Goal: Task Accomplishment & Management: Complete application form

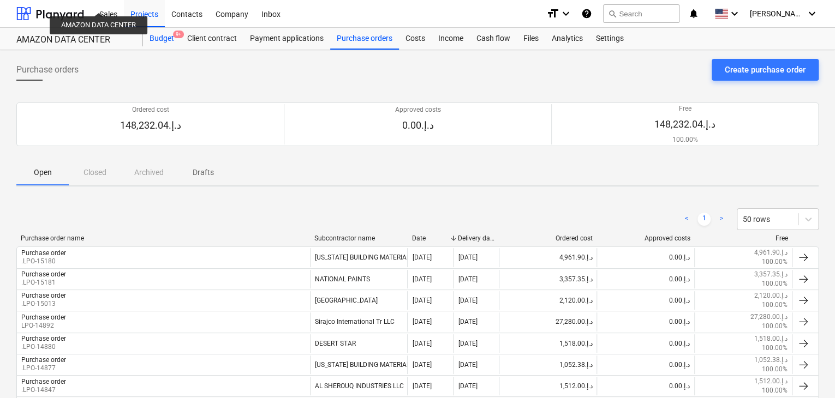
click at [168, 37] on div "Budget 9+" at bounding box center [162, 39] width 38 height 22
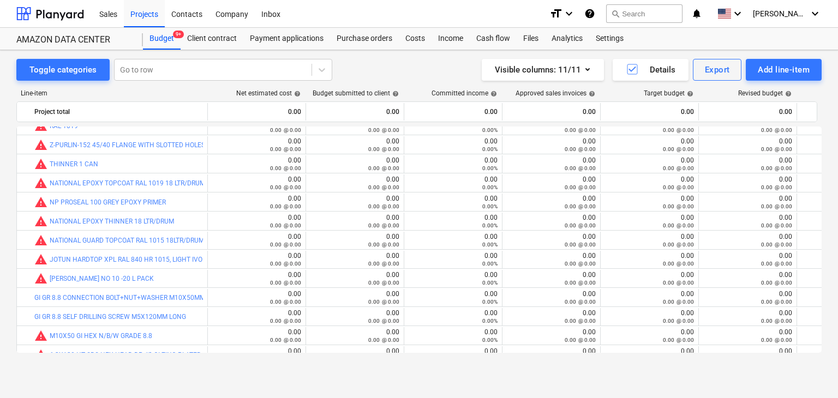
scroll to position [251, 0]
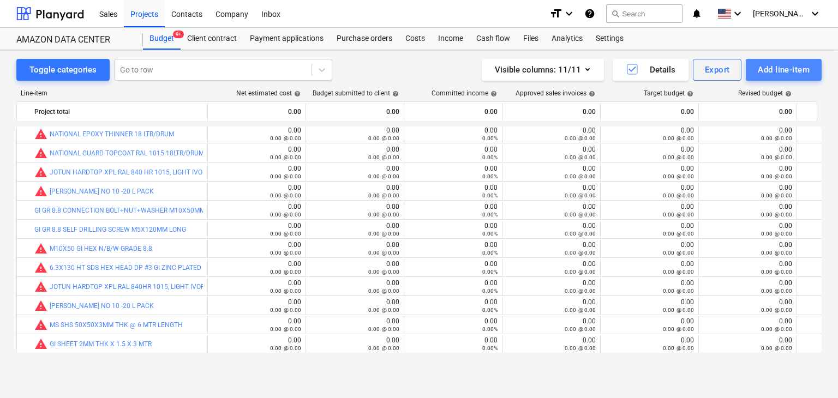
click at [771, 70] on div "Add line-item" at bounding box center [784, 70] width 52 height 14
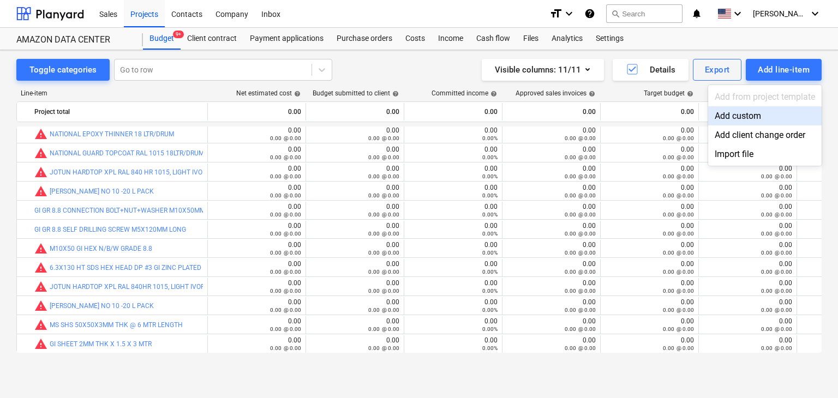
click at [737, 114] on div "Add custom" at bounding box center [765, 115] width 114 height 19
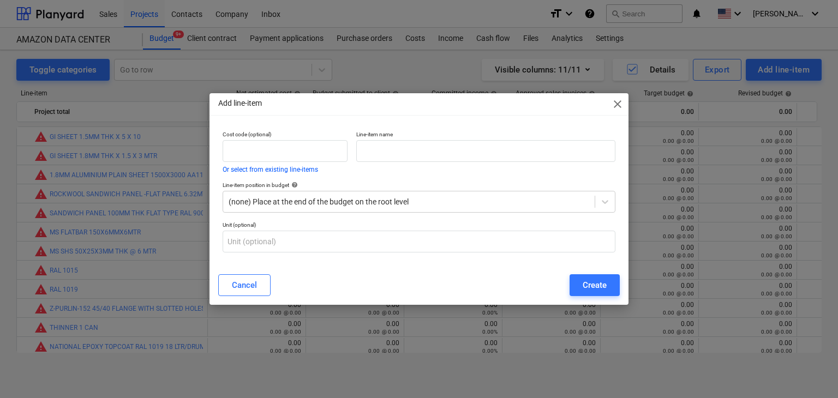
scroll to position [251, 0]
click at [365, 169] on div "Line-item name" at bounding box center [486, 152] width 268 height 51
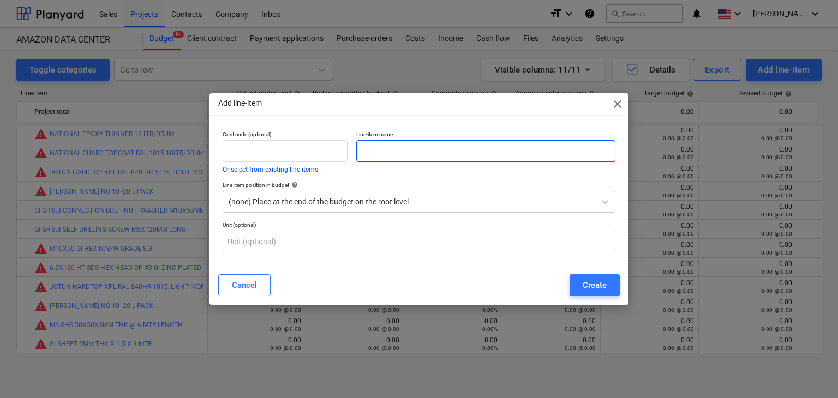
click at [375, 157] on input "text" at bounding box center [485, 151] width 259 height 22
paste input "GI M6 SELF DRILLING SCREW X 125 MM LONG"
type input "GI M6 SELF DRILLING SCREW X 125 MM LONG"
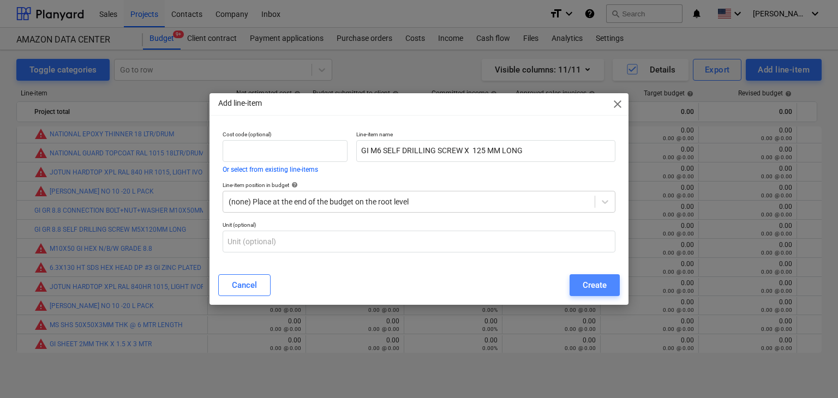
click at [596, 279] on div "Create" at bounding box center [595, 285] width 24 height 14
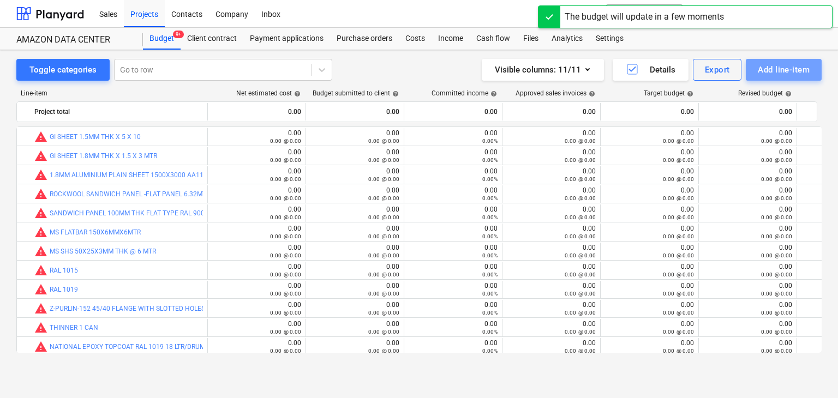
scroll to position [251, 0]
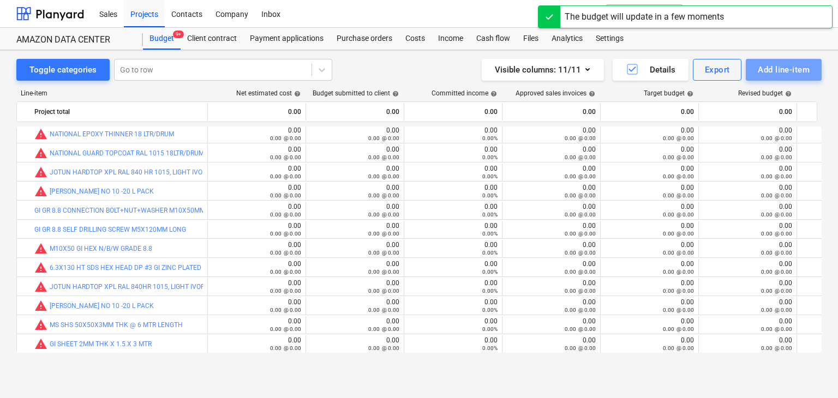
click at [777, 68] on div "Add line-item" at bounding box center [784, 70] width 52 height 14
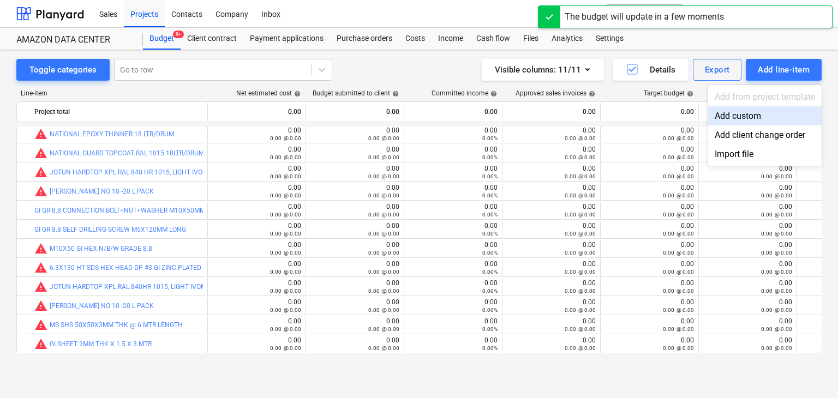
click at [740, 110] on div "Add custom" at bounding box center [765, 115] width 114 height 19
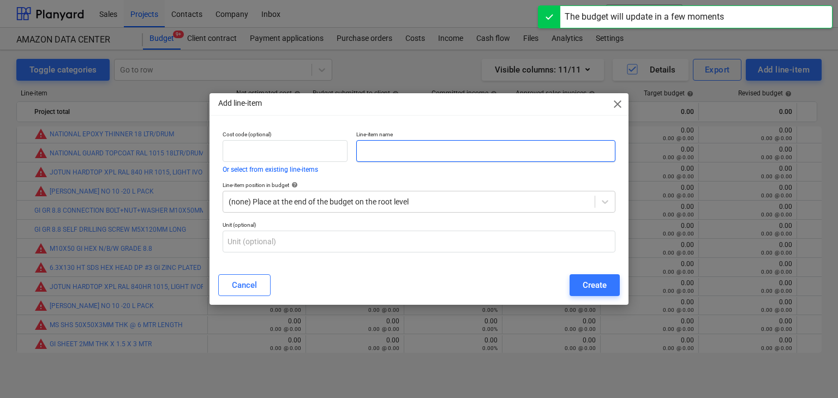
click at [378, 155] on input "text" at bounding box center [485, 151] width 259 height 22
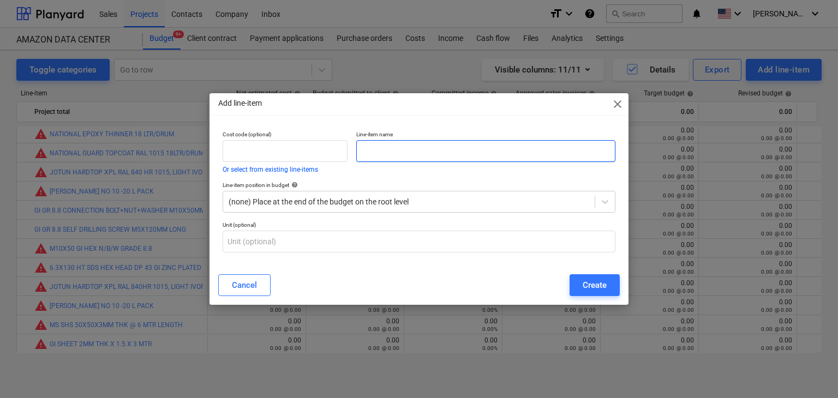
paste input "GI M6 SELF DRILLING PAN HEAD SCREW X 19MM LONG"
type input "GI M6 SELF DRILLING PAN HEAD SCREW X 19MM LONG"
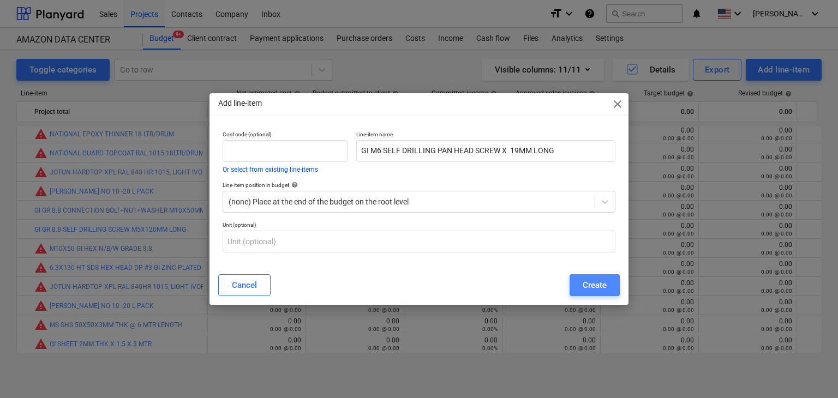
click at [596, 275] on button "Create" at bounding box center [595, 285] width 50 height 22
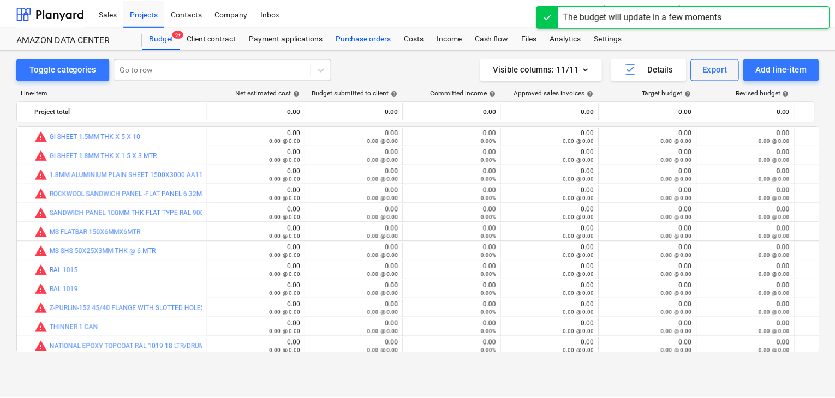
scroll to position [251, 0]
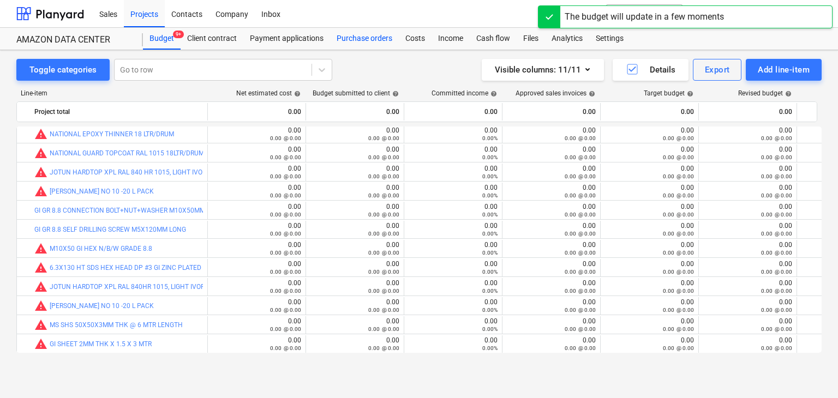
click at [365, 33] on div "Purchase orders" at bounding box center [364, 39] width 69 height 22
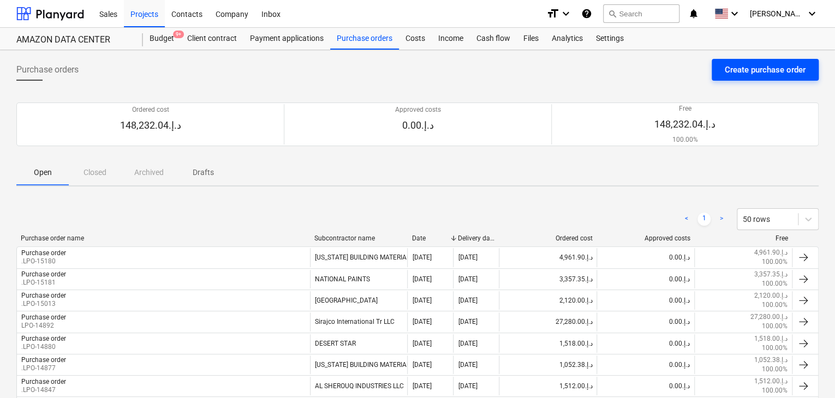
click at [771, 63] on div "Create purchase order" at bounding box center [765, 70] width 81 height 14
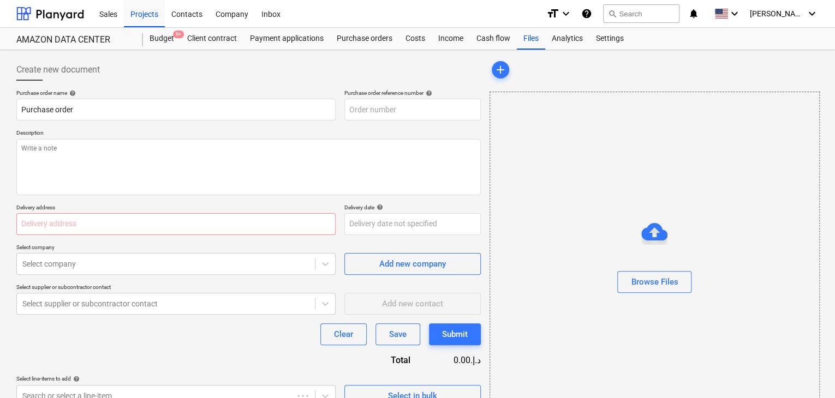
click at [327, 135] on p "Description" at bounding box center [248, 133] width 464 height 9
type textarea "x"
type input "KSA-007-PO-020"
click at [421, 116] on input "KSA-007-PO-020" at bounding box center [412, 110] width 136 height 22
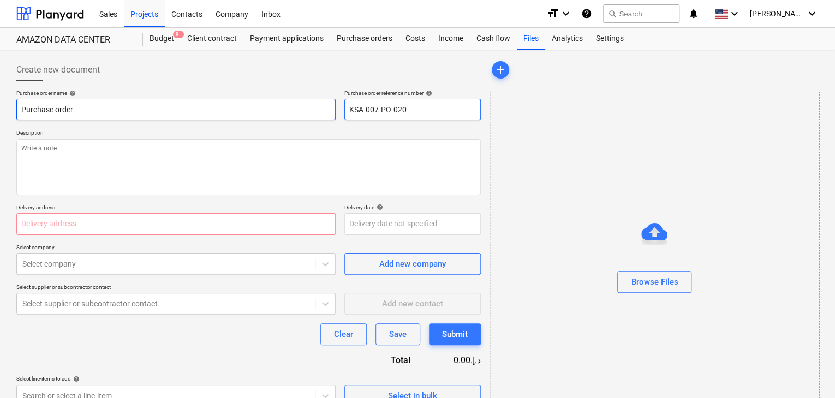
drag, startPoint x: 421, startPoint y: 116, endPoint x: 290, endPoint y: 112, distance: 130.5
click at [290, 112] on div "Purchase order name help Purchase order Purchase order reference number help KS…" at bounding box center [248, 104] width 464 height 31
type textarea "x"
type input "."
type textarea "x"
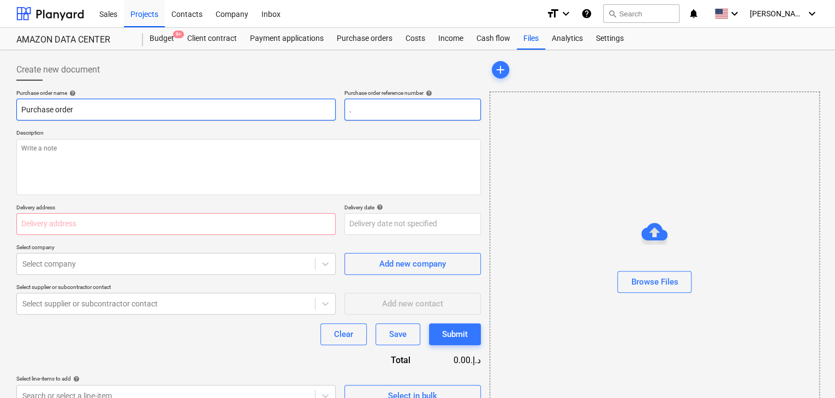
type input ".L"
type textarea "x"
type input ".LP"
type textarea "x"
type input ".LPO"
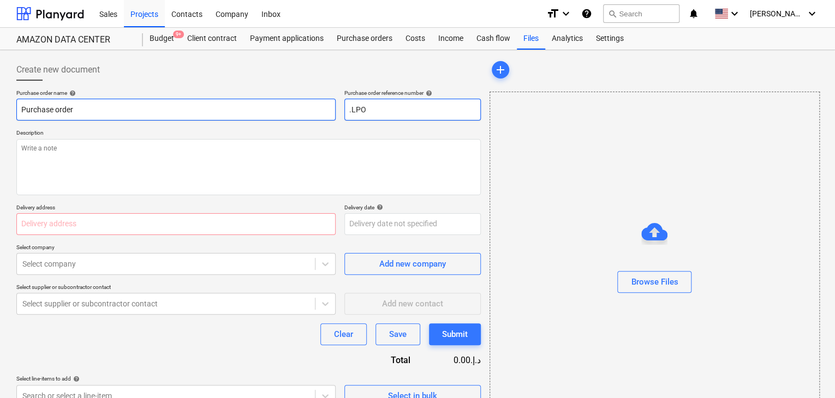
type textarea "x"
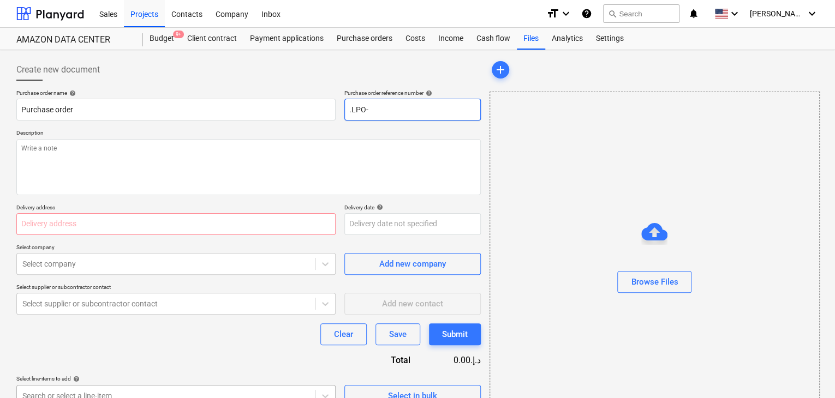
type input ".LPO-"
type textarea "x"
type input ".LPO-1"
type textarea "x"
type input ".LPO-15"
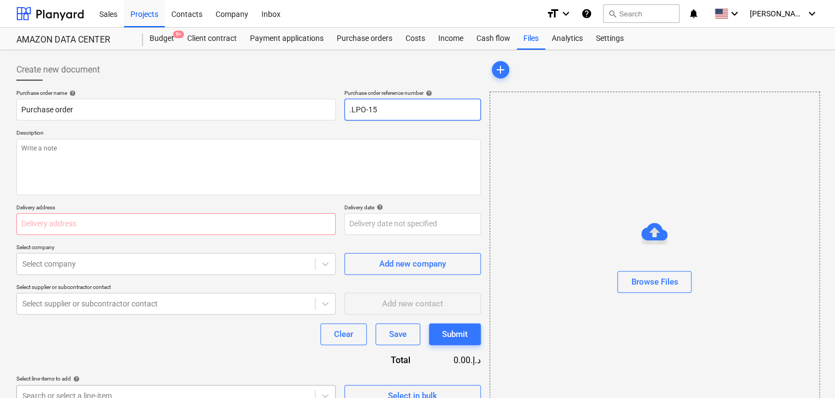
type textarea "x"
type input ".LPO-152"
type textarea "x"
type input ".LPO-1528"
type textarea "x"
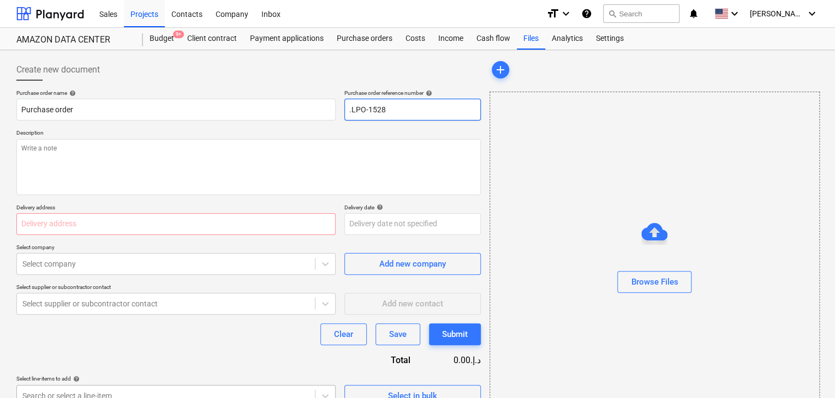
type input ".LPO-15286"
type textarea "x"
type input ".LPO-1528"
type textarea "x"
type input ".LPO-15283"
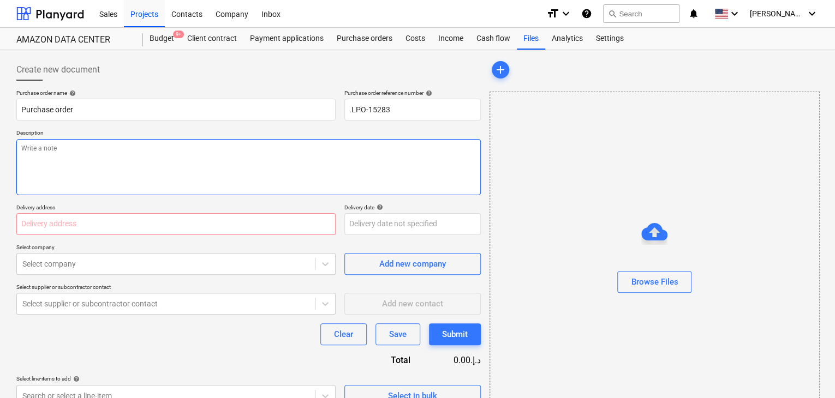
click at [55, 150] on textarea at bounding box center [248, 167] width 464 height 56
type textarea "x"
type textarea "1"
type textarea "x"
type textarea "10"
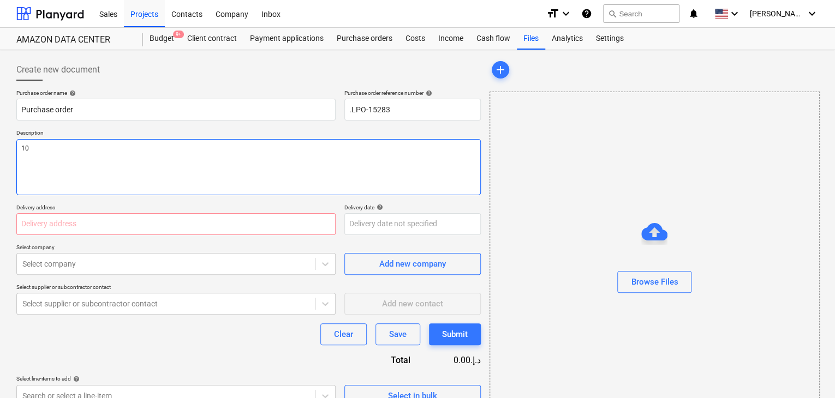
type textarea "x"
type textarea "10/"
type textarea "x"
type textarea "10/A"
type textarea "x"
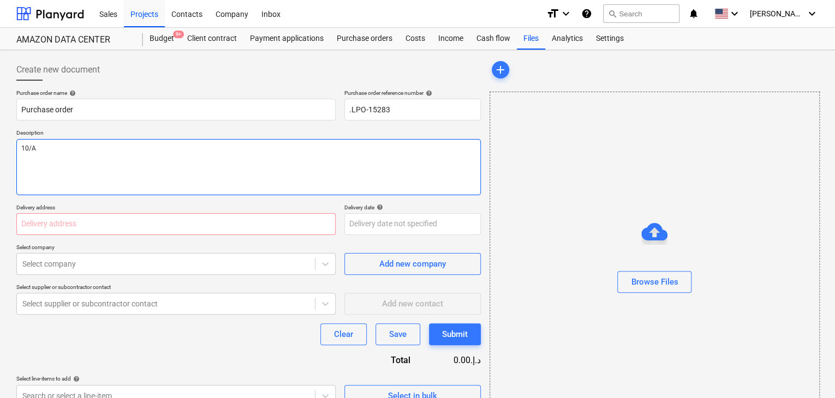
type textarea "10/AU"
type textarea "x"
type textarea "10/AUG"
type textarea "x"
type textarea "10/AUG/"
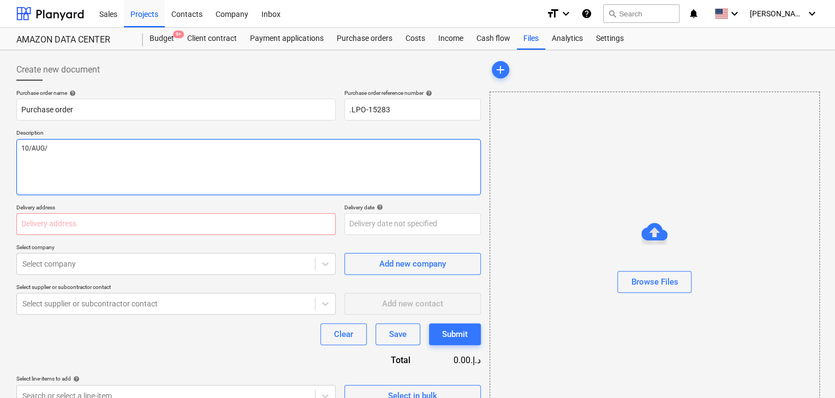
type textarea "x"
type textarea "10/[DATE]"
type textarea "x"
type textarea "[DATE]"
type textarea "x"
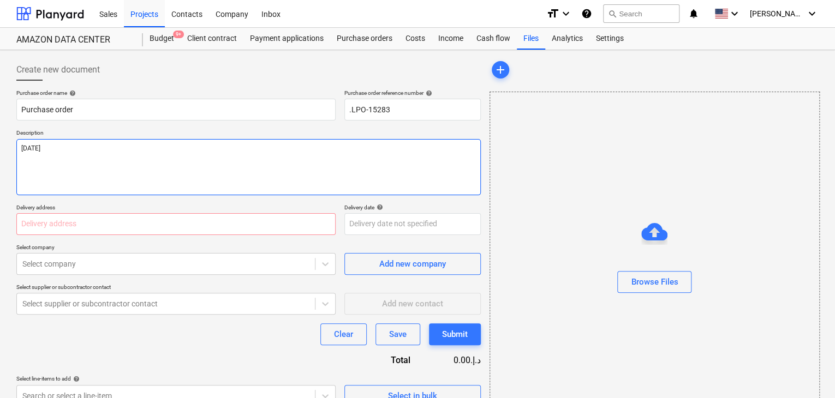
type textarea "[DATE]"
type textarea "x"
type textarea "[DATE]"
click at [47, 222] on input "text" at bounding box center [175, 224] width 319 height 22
type textarea "x"
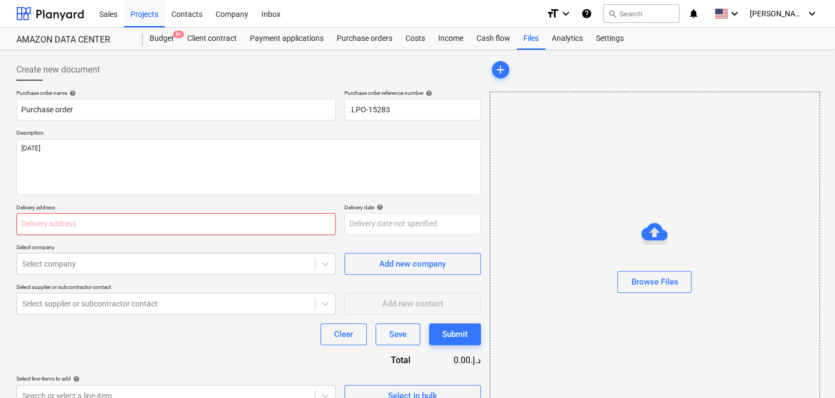
type input "L"
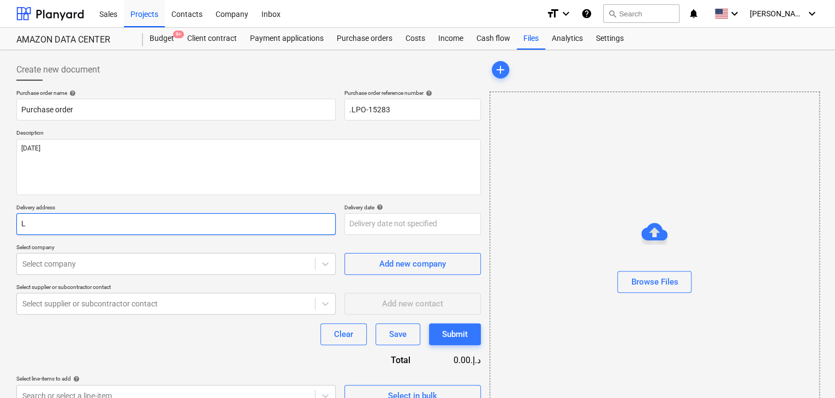
type textarea "x"
type input "LU"
type textarea "x"
type input "LUC"
type textarea "x"
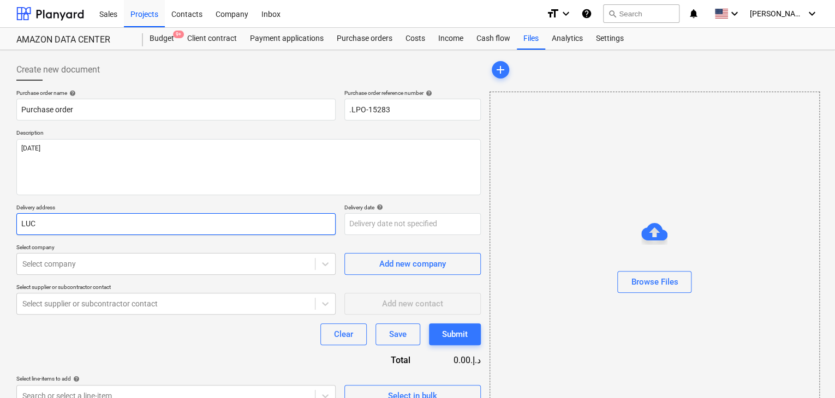
type input "LUCK"
type textarea "x"
type input "LUCKY"
type textarea "x"
type input "LUCKY"
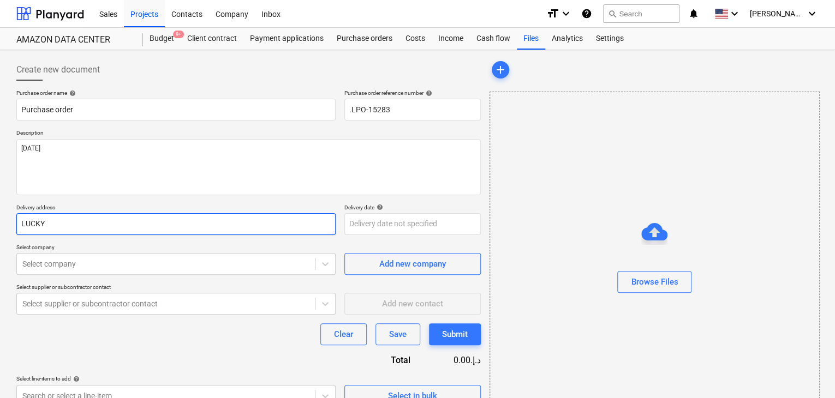
type textarea "x"
type input "LUCKY EN"
type textarea "x"
type input "LUCKY ENG"
type textarea "x"
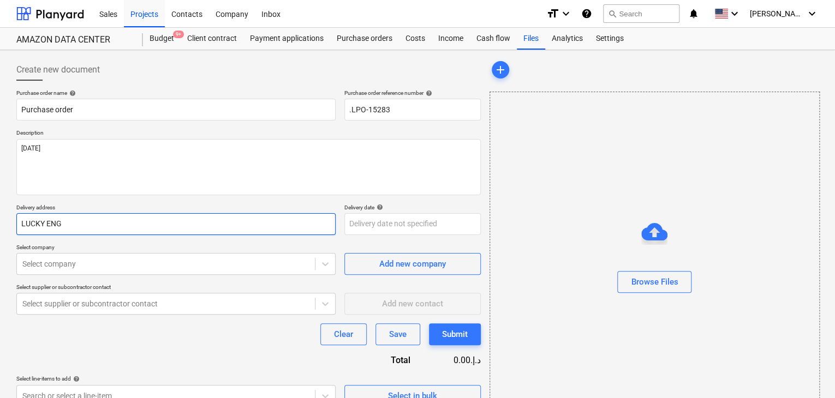
type input "LUCKY ENGI"
type textarea "x"
type input "LUCKY ENGIN"
type textarea "x"
type input "LUCKY ENGINE"
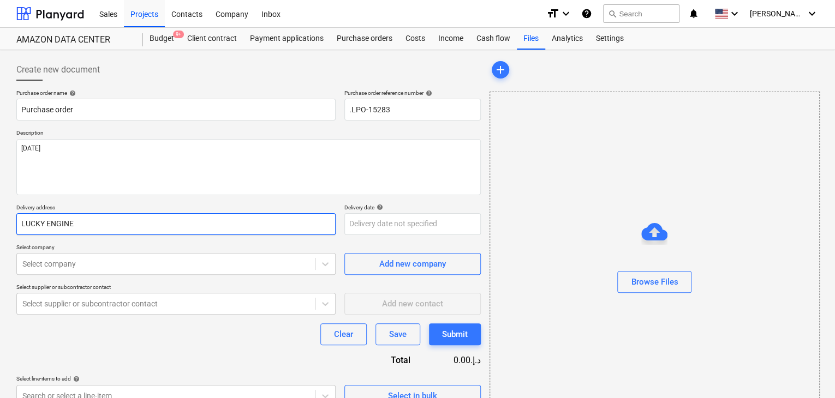
type textarea "x"
type input "LUCKY ENGINEE"
type textarea "x"
type input "LUCKY ENGINEER"
type textarea "x"
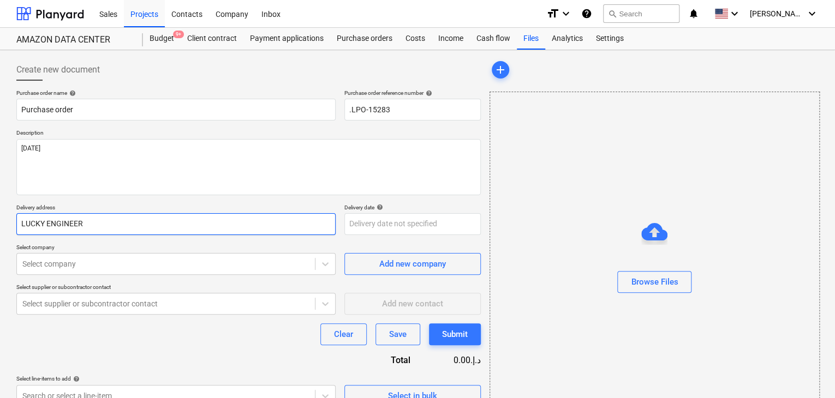
type input "LUCKY ENGINEERI"
type textarea "x"
type input "LUCKY ENGINEERIN"
type textarea "x"
type input "LUCKY ENGINEERING"
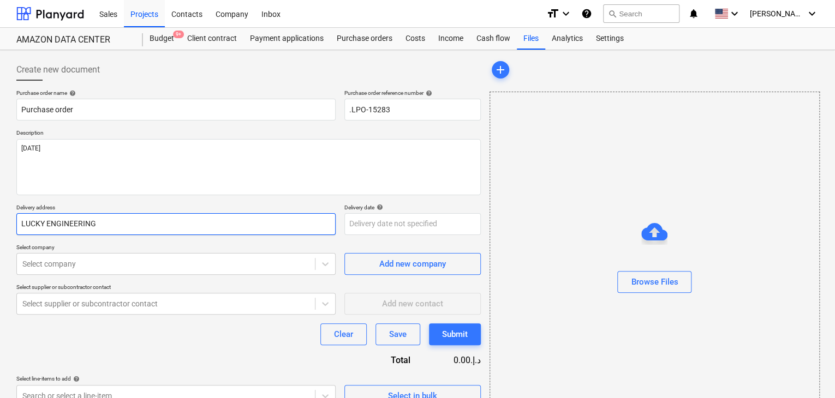
type textarea "x"
type input "LUCKY ENGINEERING S"
type textarea "x"
type input "LUCKY ENGINEERING SE"
type textarea "x"
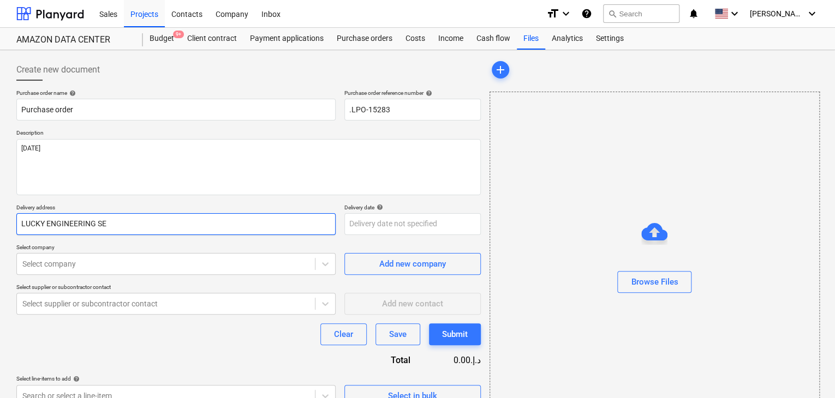
type input "LUCKY ENGINEERING SER"
type textarea "x"
type input "LUCKY ENGINEERING SERV"
type textarea "x"
type input "LUCKY ENGINEERING SERVI"
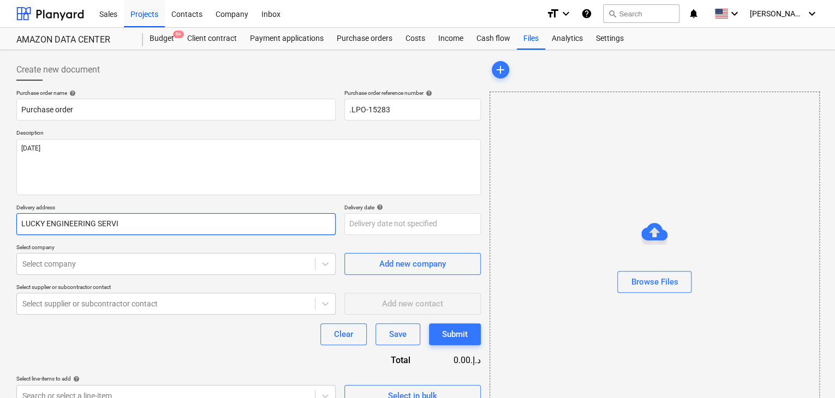
type textarea "x"
type input "LUCKY ENGINEERING SERVIC"
type textarea "x"
type input "LUCKY ENGINEERING SERVICE"
type textarea "x"
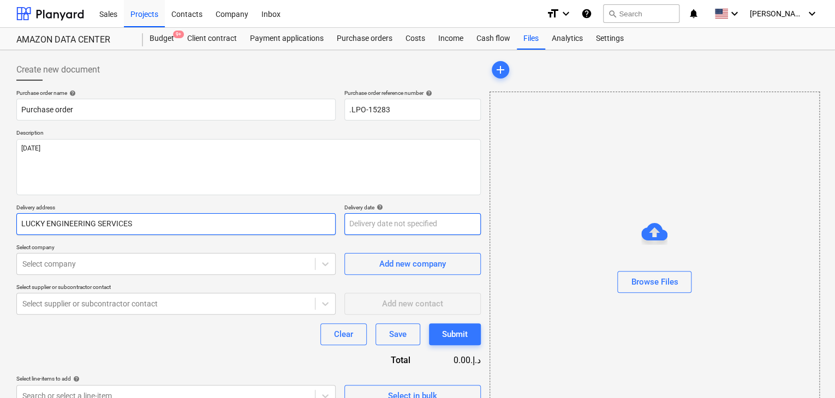
type input "LUCKY ENGINEERING SERVICES"
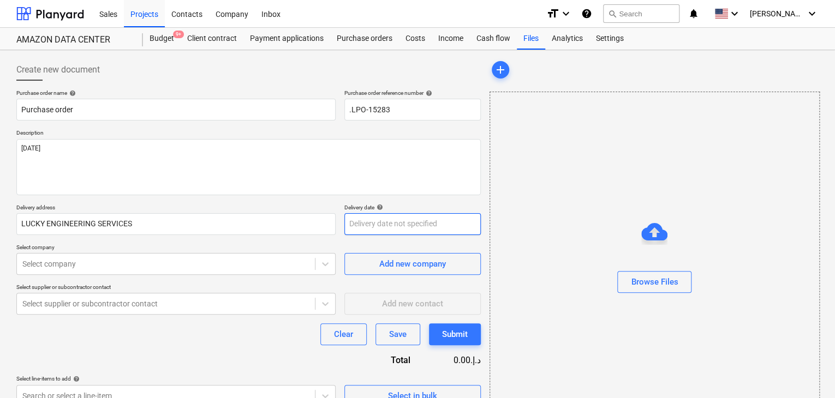
click at [376, 222] on body "Sales Projects Contacts Company Inbox format_size keyboard_arrow_down help sear…" at bounding box center [417, 199] width 835 height 398
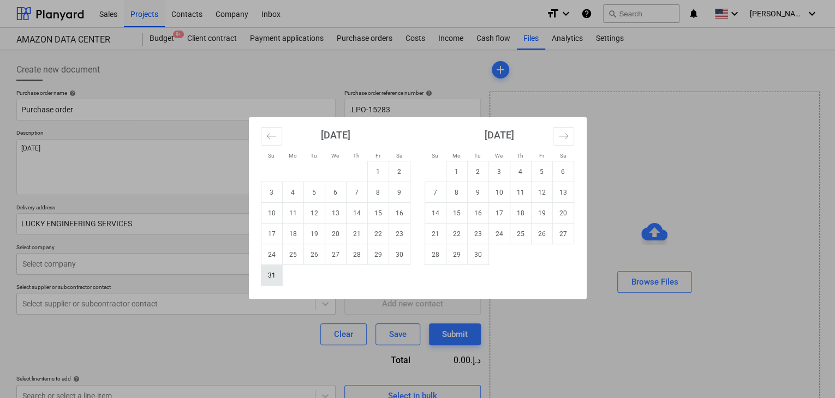
click at [270, 278] on td "31" at bounding box center [271, 275] width 21 height 21
type textarea "x"
type input "[DATE]"
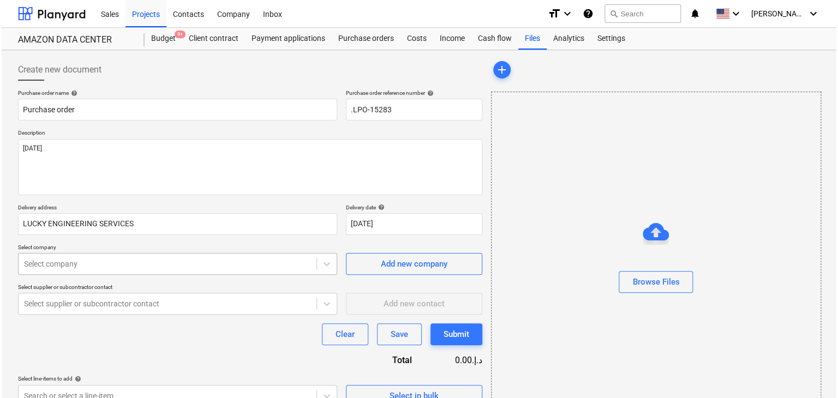
scroll to position [39, 0]
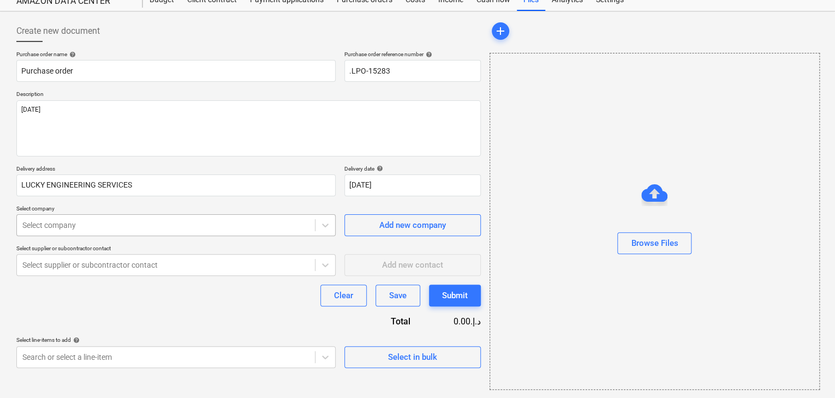
click at [50, 265] on body "Sales Projects Contacts Company Inbox format_size keyboard_arrow_down help sear…" at bounding box center [417, 160] width 835 height 398
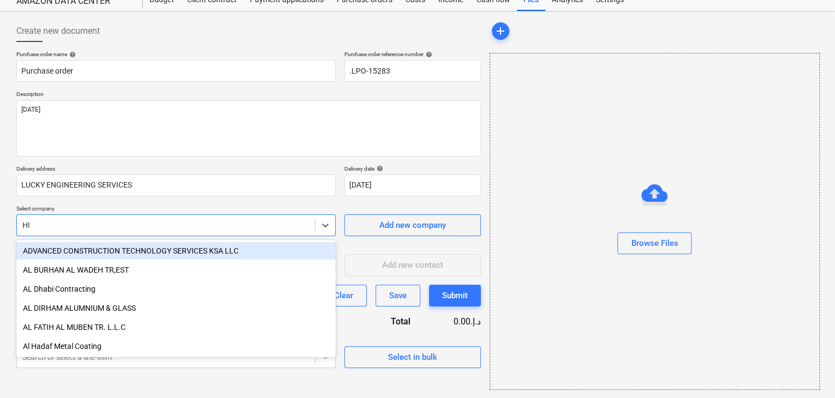
type input "HUS"
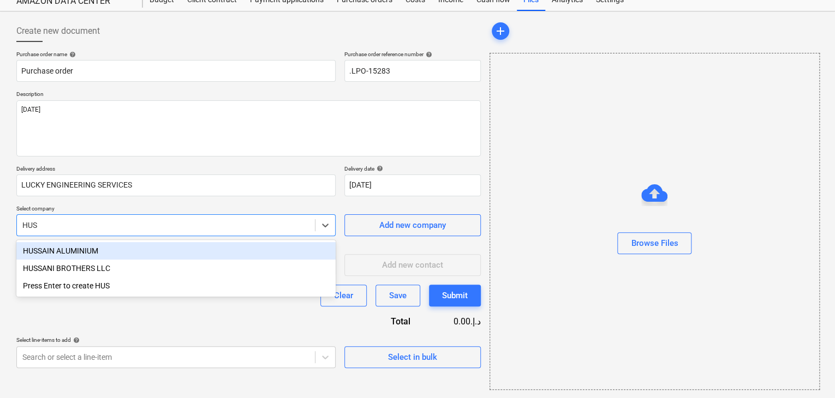
click at [50, 265] on div "HUSSANI BROTHERS LLC" at bounding box center [175, 268] width 319 height 17
type textarea "x"
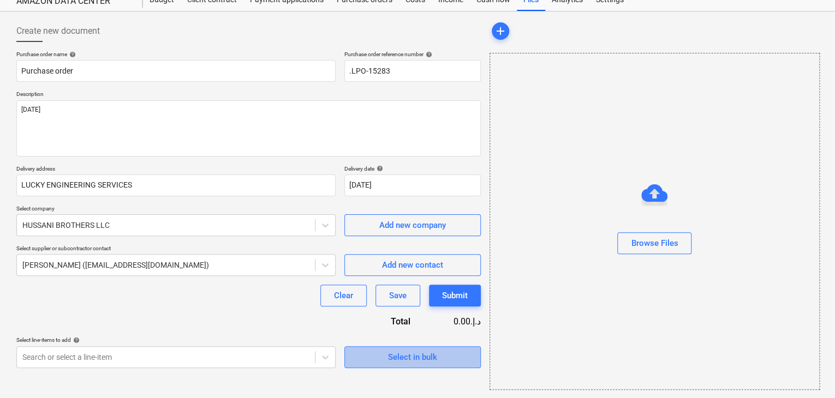
click at [390, 361] on div "Select in bulk" at bounding box center [412, 357] width 49 height 14
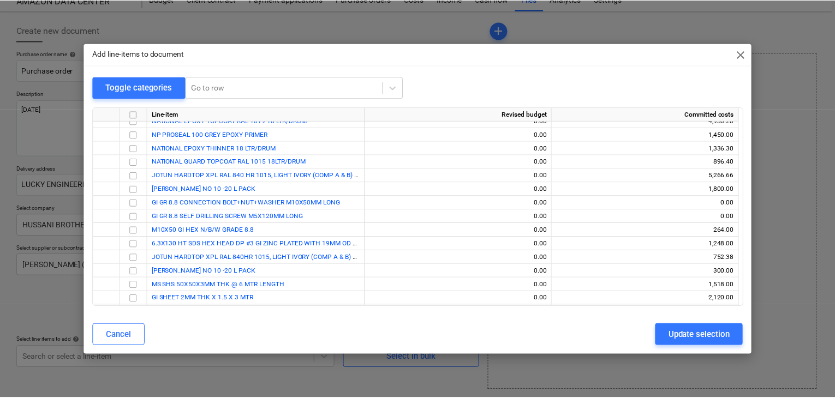
scroll to position [183, 0]
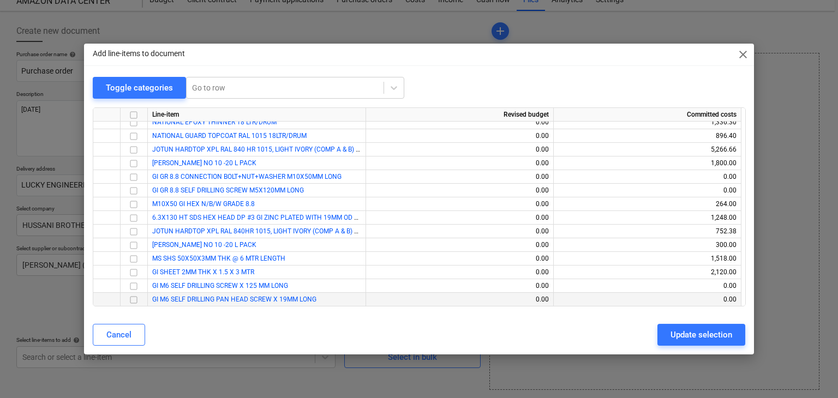
click at [133, 302] on input "checkbox" at bounding box center [133, 300] width 13 height 13
click at [696, 344] on button "Update selection" at bounding box center [702, 335] width 88 height 22
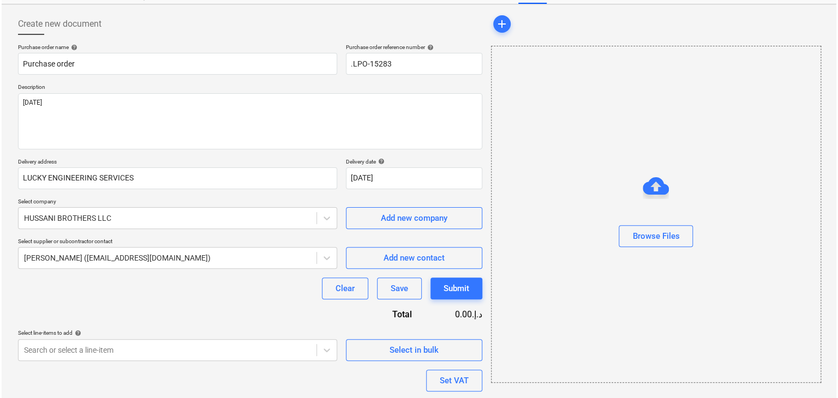
scroll to position [120, 0]
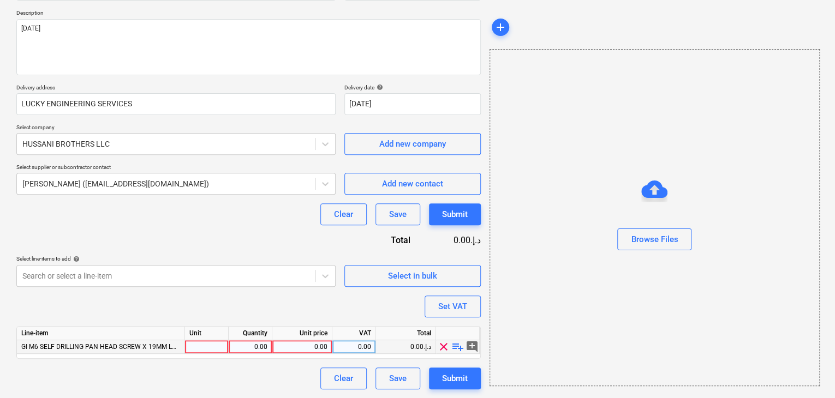
click at [192, 341] on div at bounding box center [207, 348] width 44 height 14
click at [432, 270] on div "Select in bulk" at bounding box center [412, 276] width 49 height 14
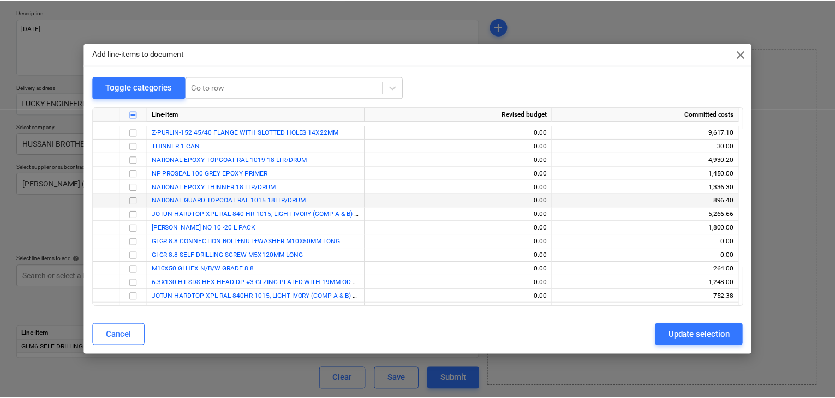
scroll to position [183, 0]
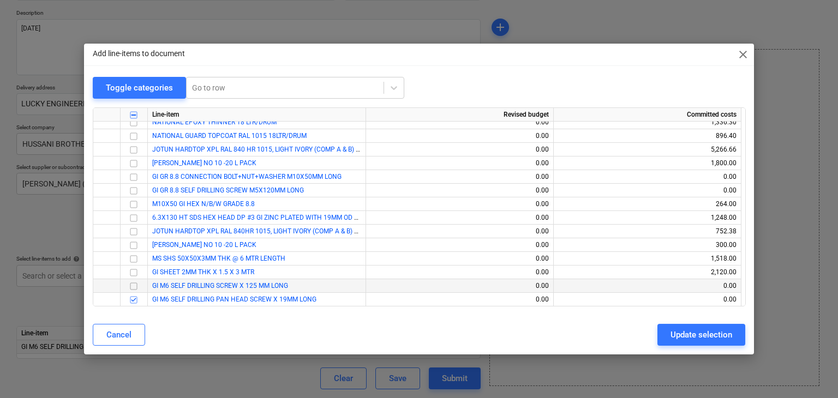
click at [135, 285] on input "checkbox" at bounding box center [133, 286] width 13 height 13
click at [702, 327] on button "Update selection" at bounding box center [702, 335] width 88 height 22
type textarea "x"
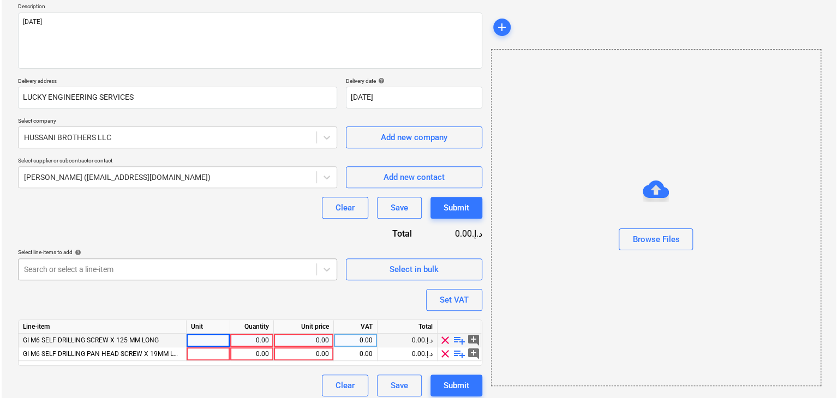
scroll to position [133, 0]
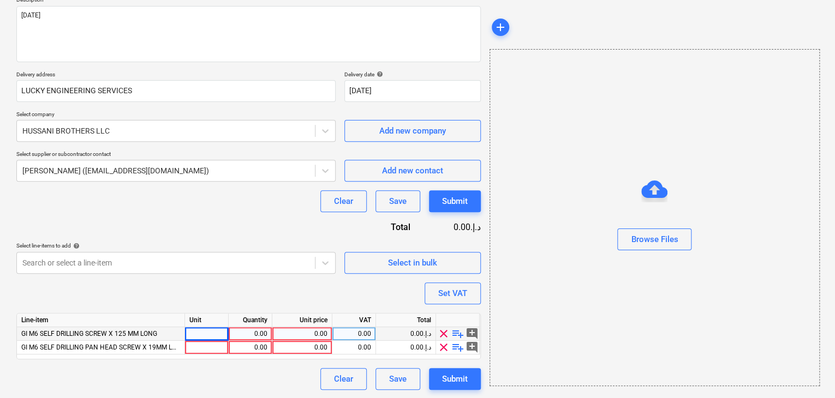
click at [210, 336] on div at bounding box center [207, 334] width 44 height 14
type input "NOS"
type textarea "x"
type input "NOS"
type textarea "x"
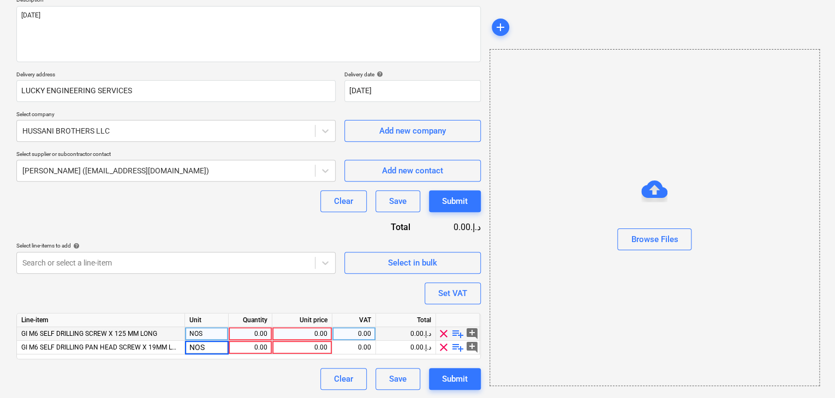
click at [255, 335] on div "0.00" at bounding box center [250, 334] width 34 height 14
type input "700"
type textarea "x"
type input "1600"
type textarea "x"
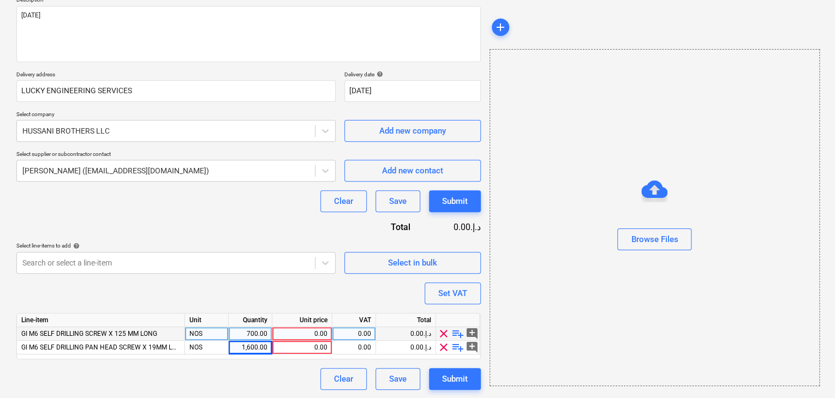
click at [311, 330] on div "0.00" at bounding box center [302, 334] width 51 height 14
type input "0.52"
type textarea "x"
type input "0.23"
type textarea "x"
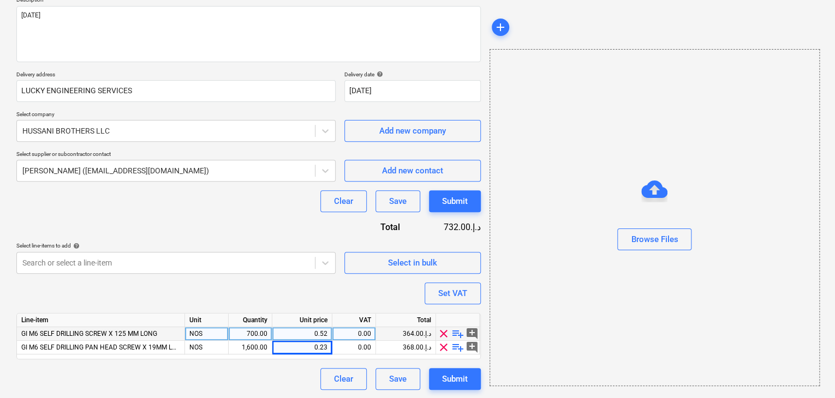
click at [572, 303] on div "Browse Files" at bounding box center [655, 217] width 330 height 337
click at [457, 302] on button "Set VAT" at bounding box center [453, 294] width 56 height 22
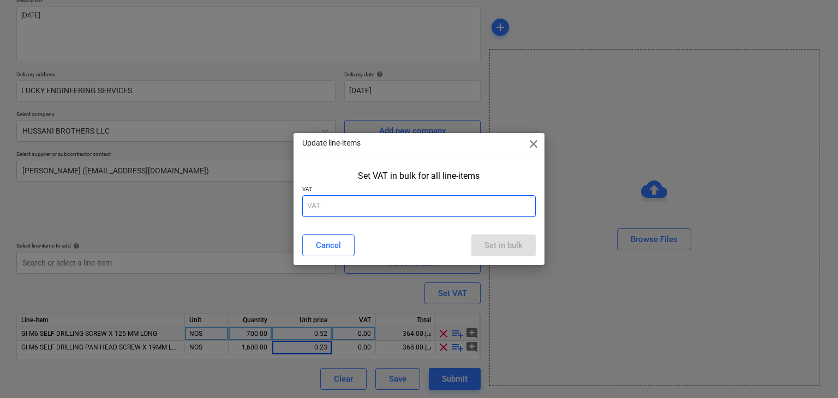
click at [380, 210] on input "text" at bounding box center [419, 206] width 234 height 22
type input "5"
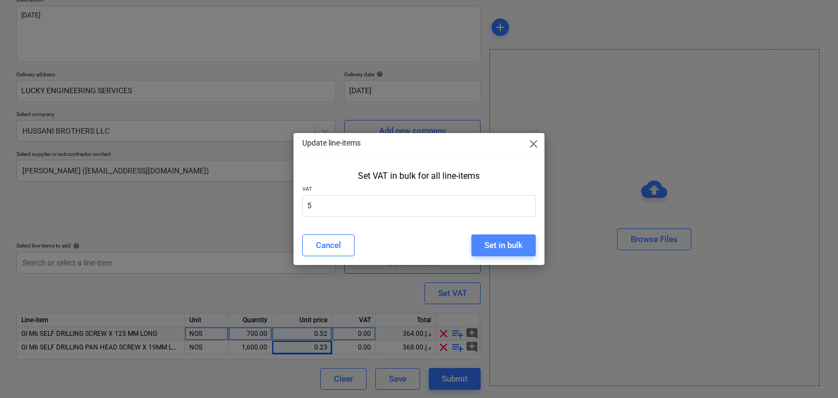
click at [487, 238] on div "Set in bulk" at bounding box center [504, 245] width 38 height 14
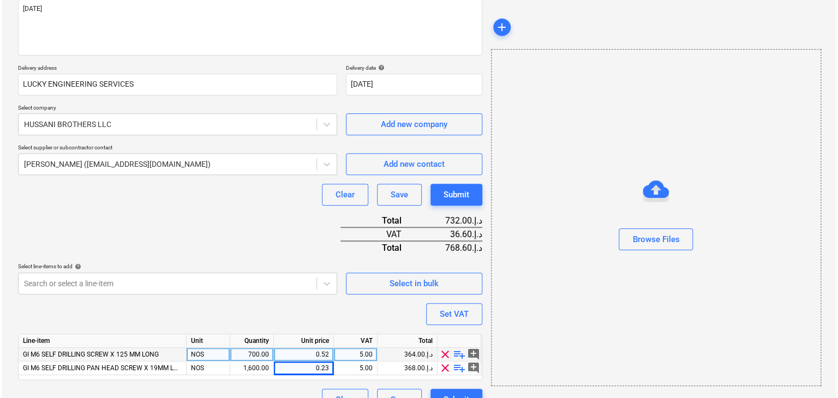
scroll to position [160, 0]
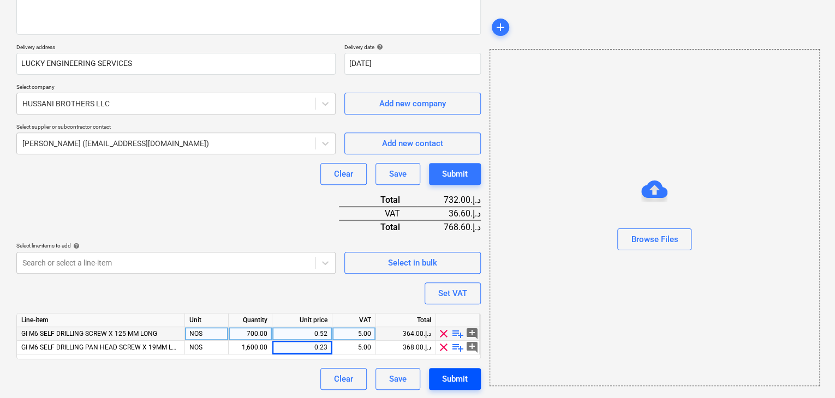
click at [449, 381] on div "Submit" at bounding box center [455, 379] width 26 height 14
type textarea "x"
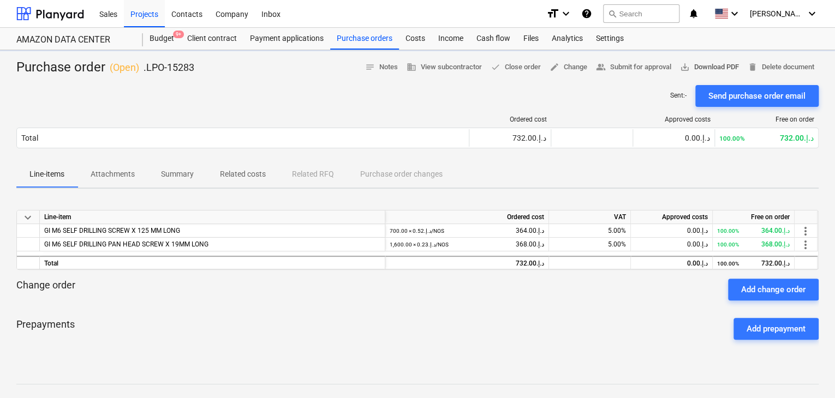
click at [712, 68] on span "save_alt Download PDF" at bounding box center [709, 67] width 59 height 13
